Goal: Complete application form: Complete application form

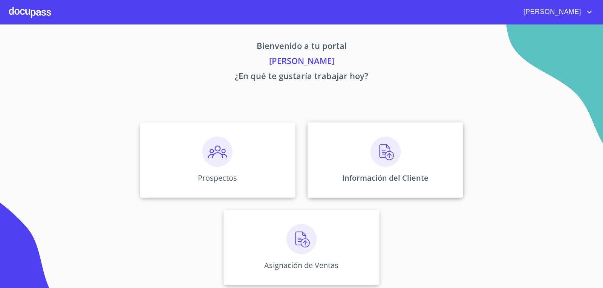
scroll to position [3, 0]
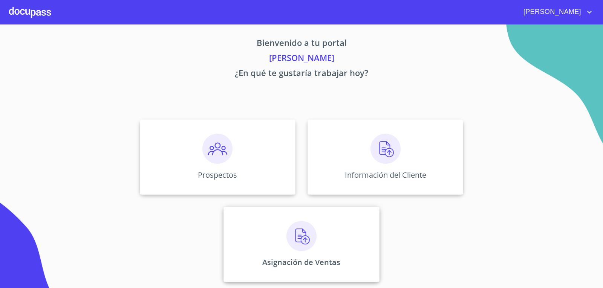
click at [311, 235] on img at bounding box center [301, 236] width 30 height 30
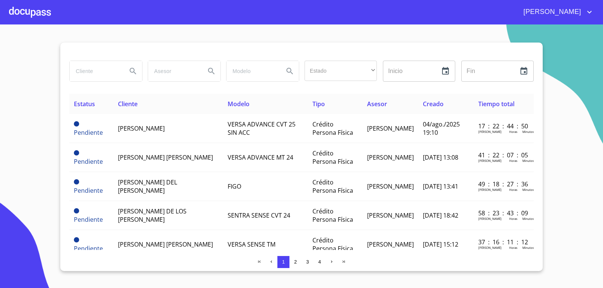
click at [35, 11] on div at bounding box center [30, 12] width 42 height 24
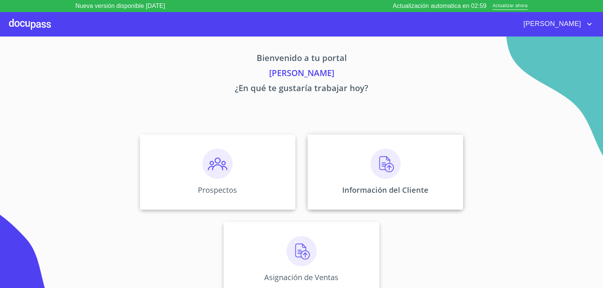
click at [356, 182] on div "Información del Cliente" at bounding box center [385, 172] width 156 height 75
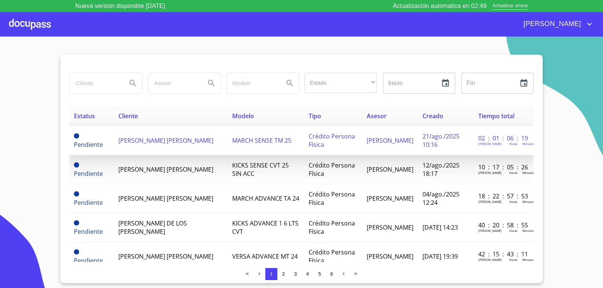
click at [163, 134] on td "[PERSON_NAME] [PERSON_NAME]" at bounding box center [171, 140] width 114 height 29
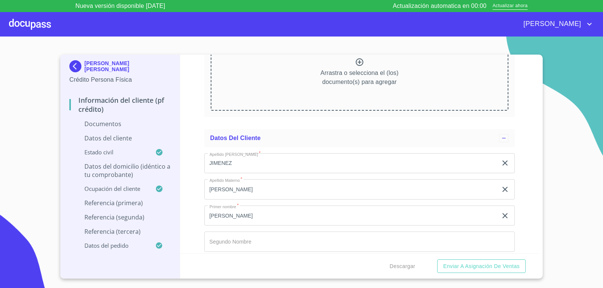
scroll to position [889, 0]
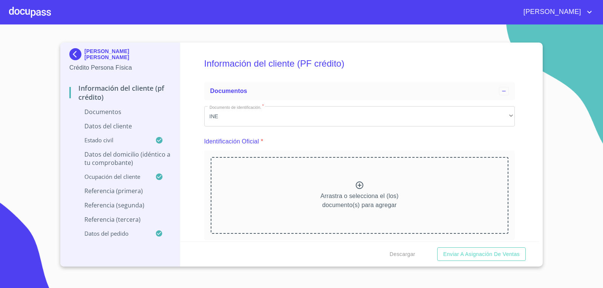
click at [34, 10] on div at bounding box center [30, 12] width 42 height 24
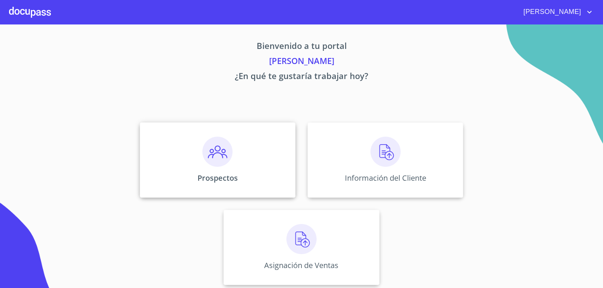
click at [246, 151] on div "Prospectos" at bounding box center [218, 159] width 156 height 75
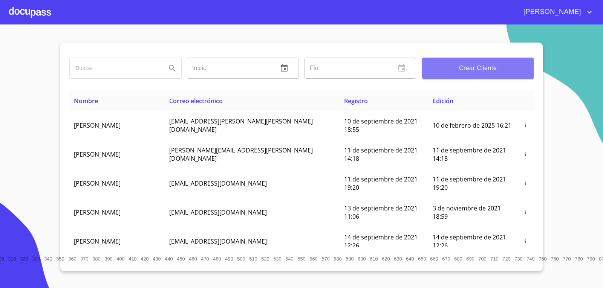
click at [457, 72] on span "Crear Cliente" at bounding box center [477, 68] width 99 height 11
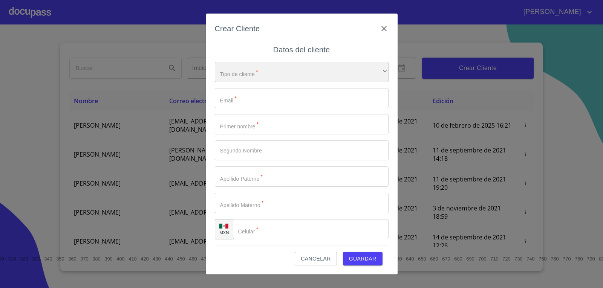
click at [297, 74] on div "​" at bounding box center [302, 72] width 174 height 20
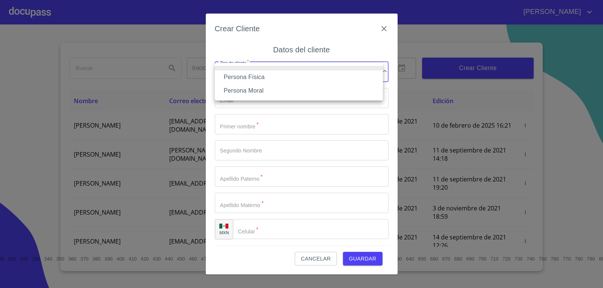
click at [249, 74] on li "Persona Física" at bounding box center [299, 77] width 168 height 14
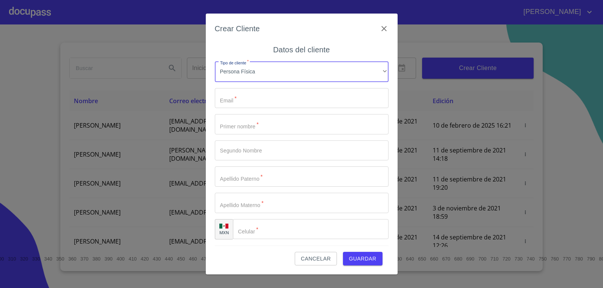
click at [276, 105] on input "Tipo de cliente   *" at bounding box center [302, 98] width 174 height 20
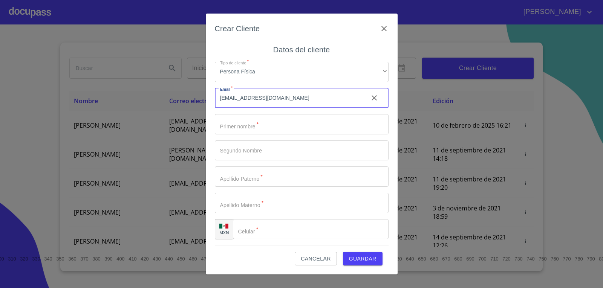
type input "[EMAIL_ADDRESS][DOMAIN_NAME]"
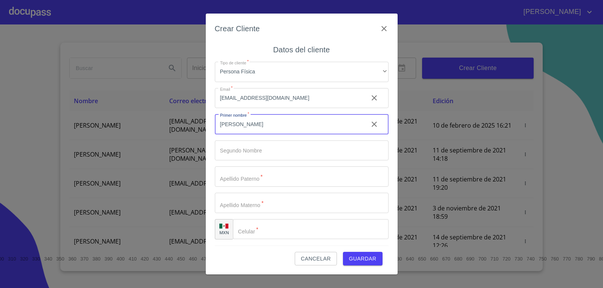
type input "[PERSON_NAME]"
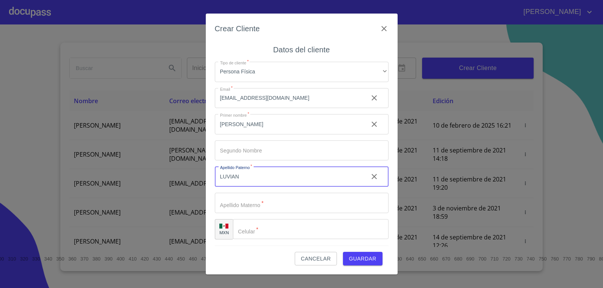
type input "LUVIAN"
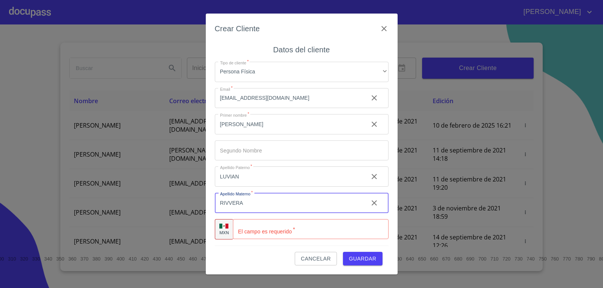
click at [232, 204] on input "RIVVERA" at bounding box center [288, 203] width 147 height 20
type input "[PERSON_NAME]"
type input "[PHONE_NUMBER]"
click at [294, 199] on input "[PERSON_NAME]" at bounding box center [288, 203] width 147 height 20
click at [362, 255] on span "Guardar" at bounding box center [363, 258] width 28 height 9
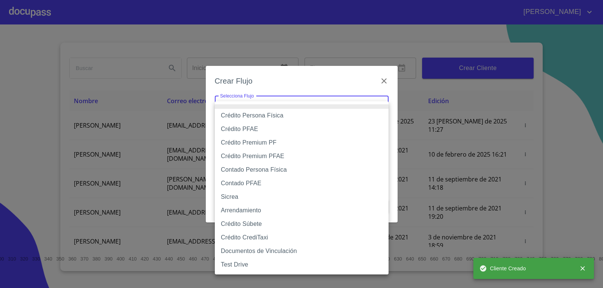
click at [355, 104] on body "[PERSON_NAME] ​ Fin ​ Crear Cliente Nombre Correo electrónico Registro Edición …" at bounding box center [301, 144] width 603 height 288
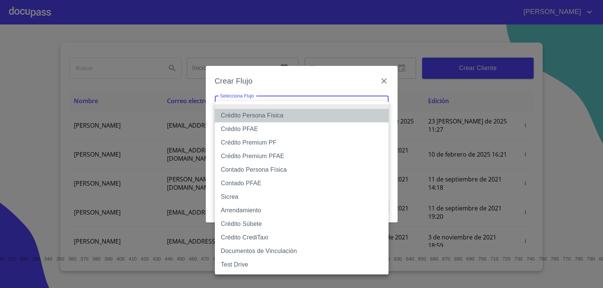
click at [296, 112] on li "Crédito Persona Física" at bounding box center [302, 116] width 174 height 14
type input "6009fb3c7d1714eb8809aa97"
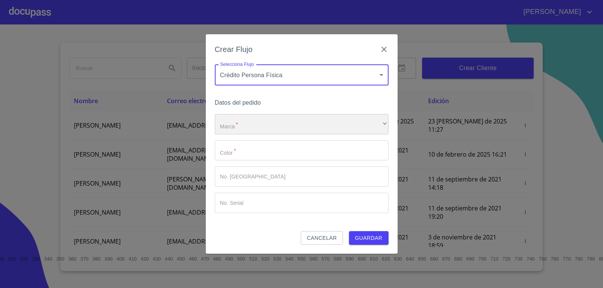
click at [275, 123] on div "​" at bounding box center [302, 124] width 174 height 20
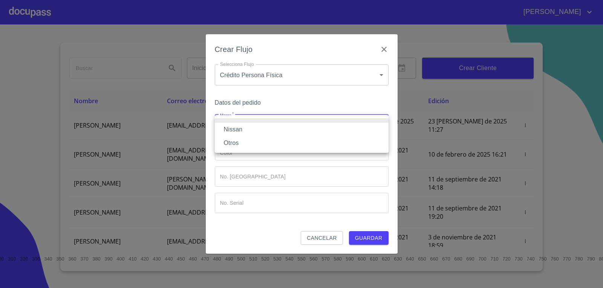
click at [266, 131] on li "Nissan" at bounding box center [302, 130] width 174 height 14
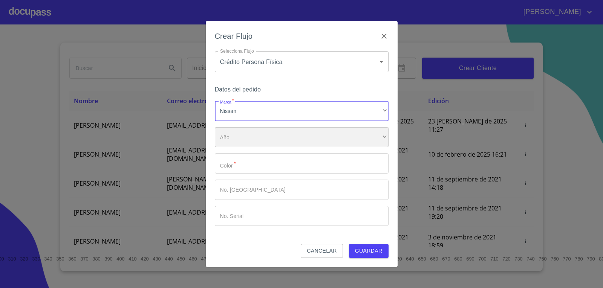
click at [262, 135] on div "​" at bounding box center [302, 137] width 174 height 20
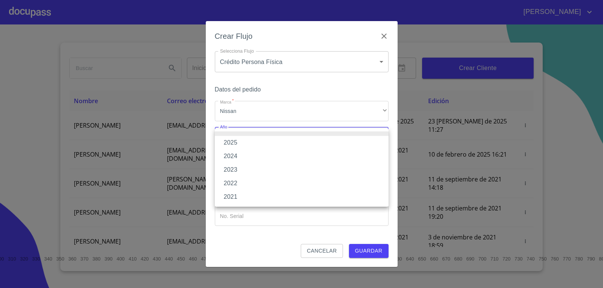
click at [271, 103] on div at bounding box center [301, 144] width 603 height 288
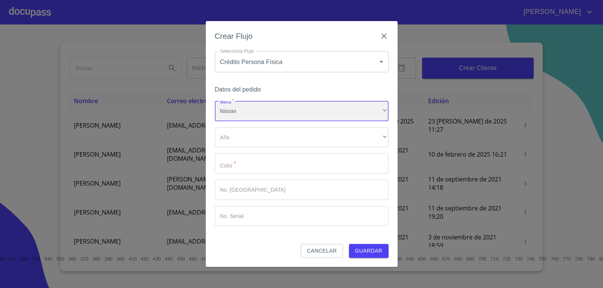
click at [269, 106] on div "Nissan" at bounding box center [302, 111] width 174 height 20
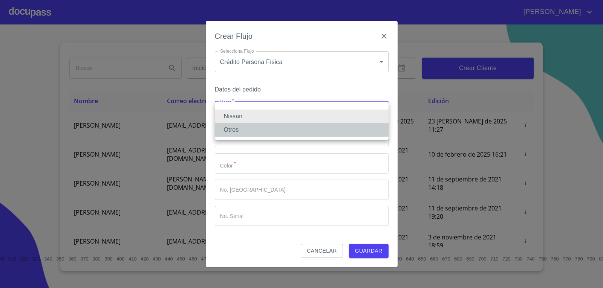
click at [251, 132] on li "Otros" at bounding box center [302, 130] width 174 height 14
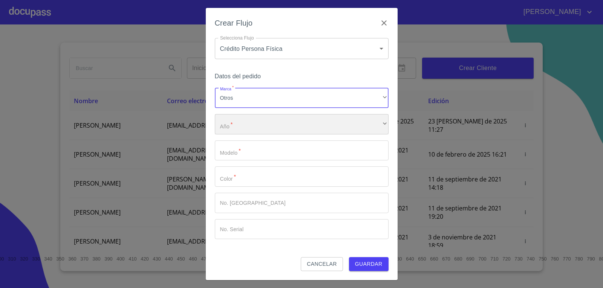
click at [257, 128] on div "​" at bounding box center [302, 124] width 174 height 20
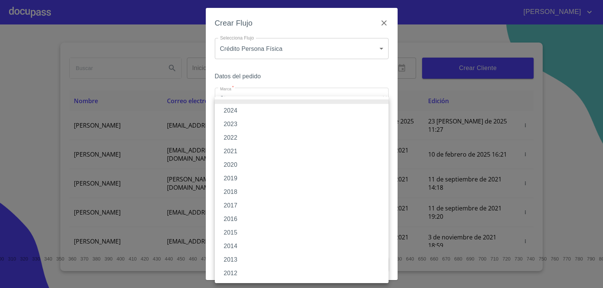
click at [235, 134] on li "2022" at bounding box center [302, 138] width 174 height 14
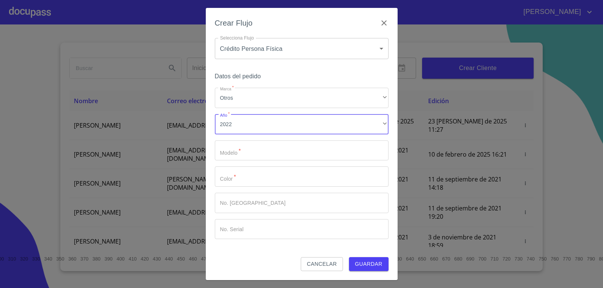
click at [239, 154] on input "Marca   *" at bounding box center [302, 151] width 174 height 20
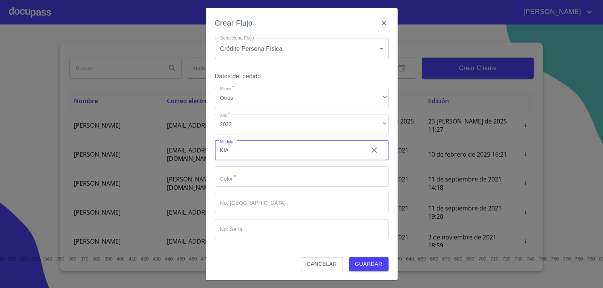
type input "KIA"
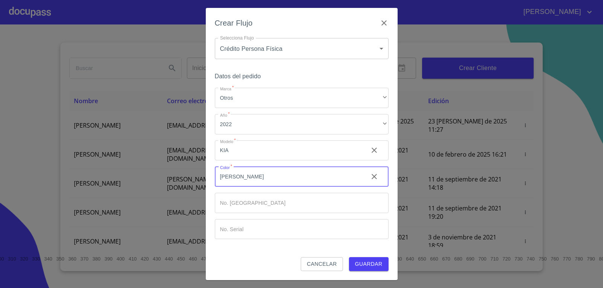
type input "[PERSON_NAME]"
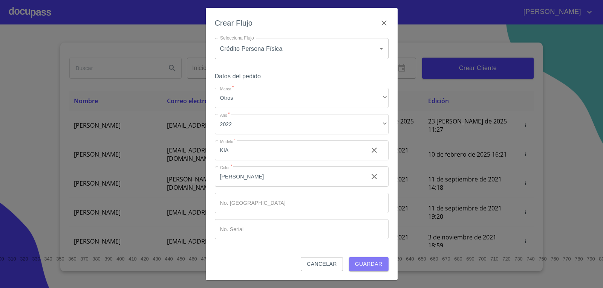
click at [369, 258] on button "Guardar" at bounding box center [369, 264] width 40 height 14
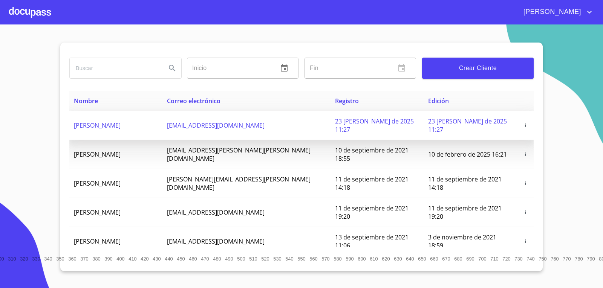
click at [100, 116] on td "[PERSON_NAME]" at bounding box center [115, 125] width 93 height 29
click at [171, 121] on span "[EMAIL_ADDRESS][DOMAIN_NAME]" at bounding box center [216, 125] width 98 height 8
click at [170, 121] on span "[EMAIL_ADDRESS][DOMAIN_NAME]" at bounding box center [216, 125] width 98 height 8
click at [158, 123] on td "[PERSON_NAME]" at bounding box center [115, 125] width 93 height 29
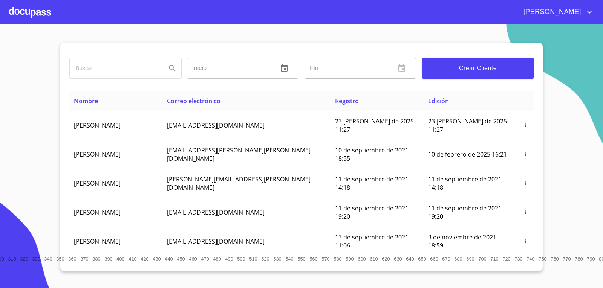
click at [26, 8] on div at bounding box center [30, 12] width 42 height 24
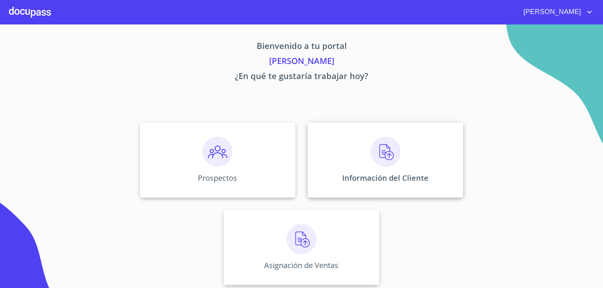
click at [452, 190] on div "Información del Cliente" at bounding box center [385, 159] width 156 height 75
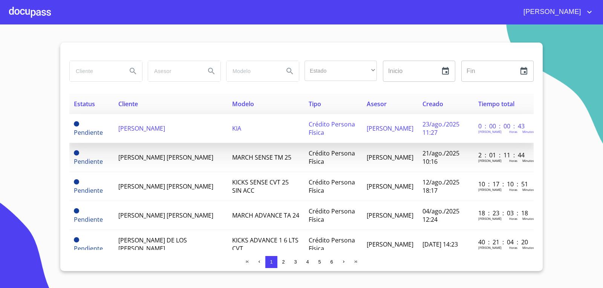
click at [131, 122] on td "[PERSON_NAME]" at bounding box center [171, 128] width 114 height 29
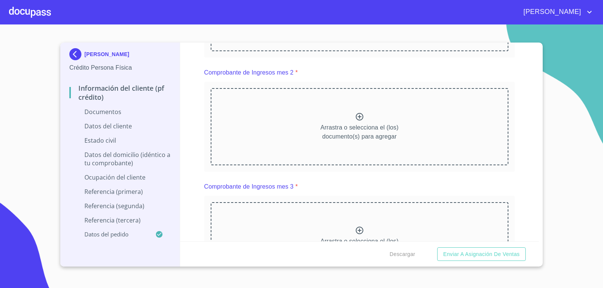
scroll to position [452, 0]
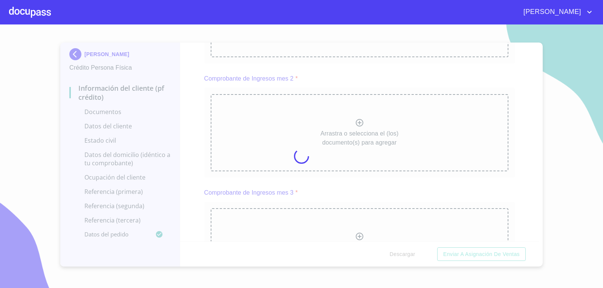
click at [417, 190] on div at bounding box center [301, 156] width 603 height 264
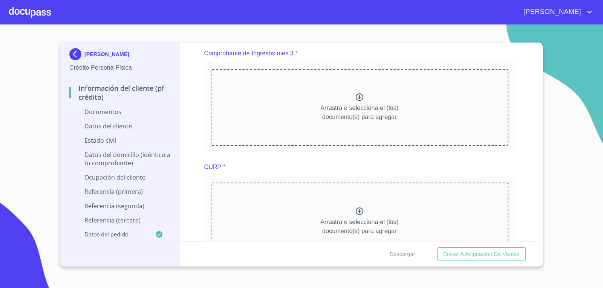
scroll to position [565, 0]
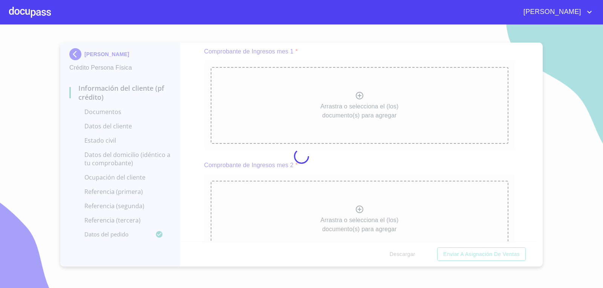
click at [373, 80] on div at bounding box center [301, 156] width 603 height 264
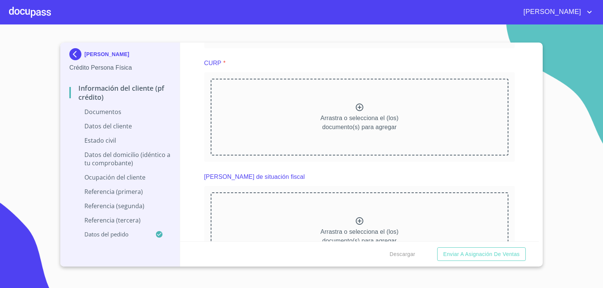
scroll to position [942, 0]
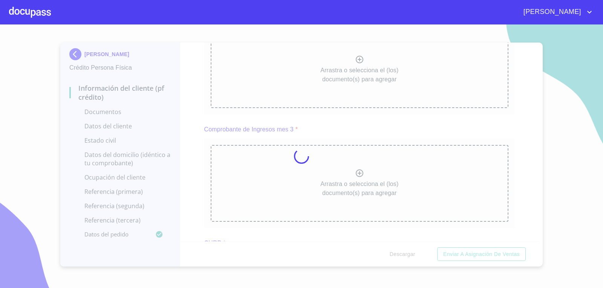
click at [521, 139] on div at bounding box center [301, 156] width 603 height 264
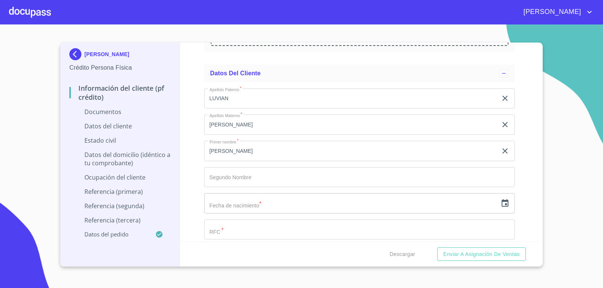
scroll to position [1583, 0]
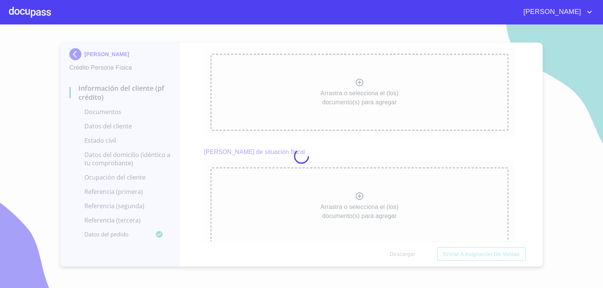
click at [392, 67] on div at bounding box center [301, 156] width 603 height 264
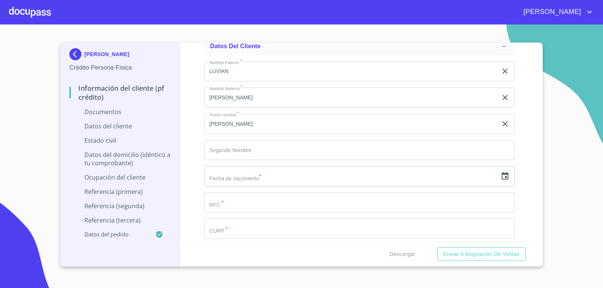
scroll to position [1922, 0]
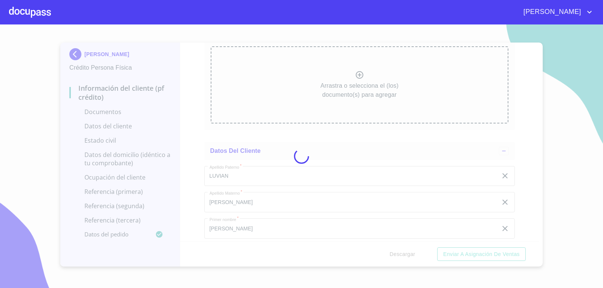
click at [337, 53] on div at bounding box center [301, 156] width 603 height 264
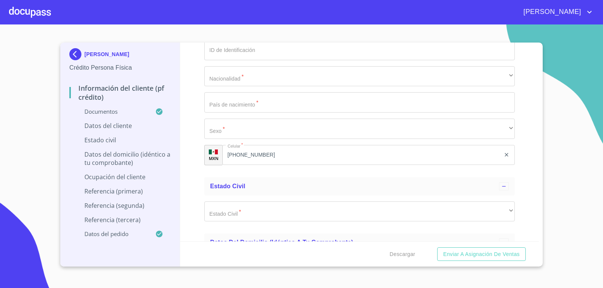
scroll to position [2223, 0]
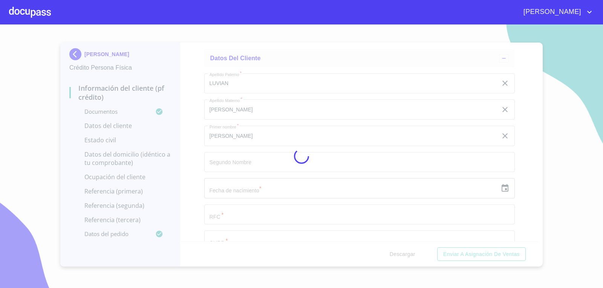
drag, startPoint x: 367, startPoint y: 52, endPoint x: 366, endPoint y: 61, distance: 9.1
click at [369, 57] on div at bounding box center [301, 156] width 603 height 264
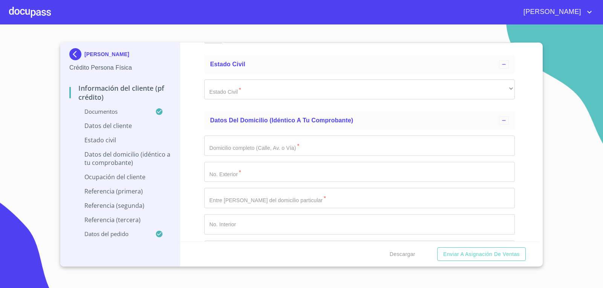
scroll to position [2638, 0]
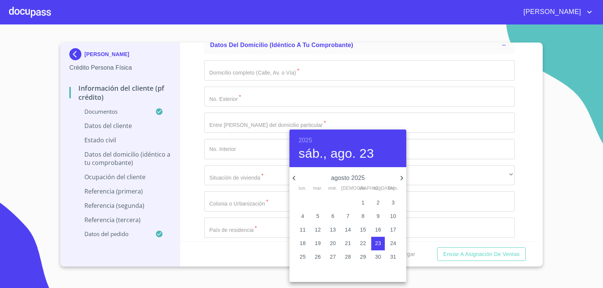
click at [306, 142] on h6 "2025" at bounding box center [305, 140] width 14 height 11
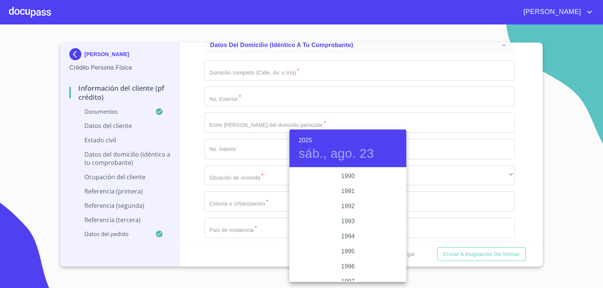
scroll to position [972, 0]
click at [347, 210] on div "1992" at bounding box center [347, 213] width 117 height 15
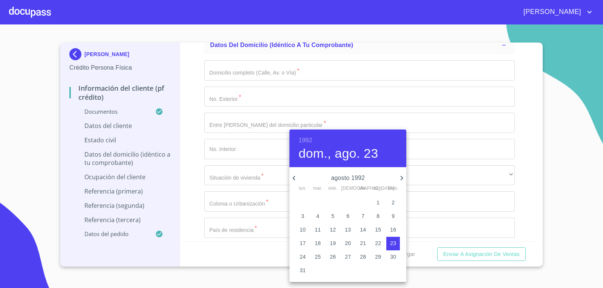
click at [402, 179] on icon "button" at bounding box center [401, 178] width 9 height 9
click at [347, 215] on p "10" at bounding box center [348, 217] width 6 height 8
type input "10 de sep. de 1992"
click at [346, 213] on p "10" at bounding box center [348, 217] width 6 height 8
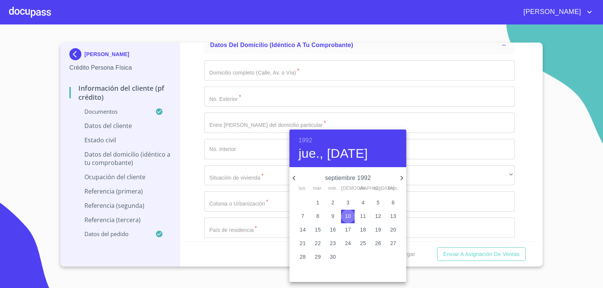
click at [346, 213] on p "10" at bounding box center [348, 217] width 6 height 8
click at [215, 173] on div at bounding box center [301, 144] width 603 height 288
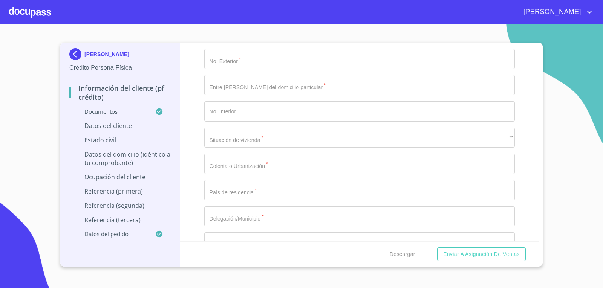
paste input "LURD920910F38"
type input "LURD920910F38"
drag, startPoint x: 267, startPoint y: 145, endPoint x: 160, endPoint y: 137, distance: 106.9
click at [160, 137] on div "[PERSON_NAME] Crédito Persona Física Información del cliente (PF crédito) Docum…" at bounding box center [299, 155] width 479 height 224
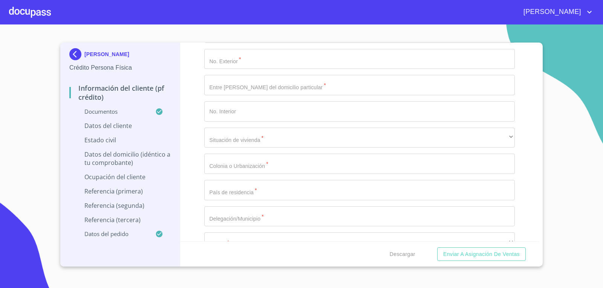
drag, startPoint x: 262, startPoint y: 144, endPoint x: 16, endPoint y: 122, distance: 247.0
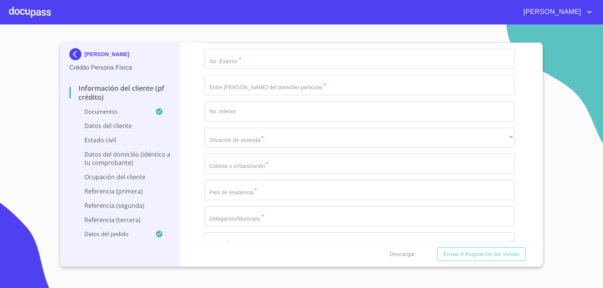
click at [16, 122] on section "[PERSON_NAME] Crédito Persona Física Información del cliente (PF crédito) Docum…" at bounding box center [301, 156] width 603 height 264
click at [437, 248] on button "Enviar a Asignación de Ventas" at bounding box center [481, 255] width 89 height 14
